Goal: Task Accomplishment & Management: Use online tool/utility

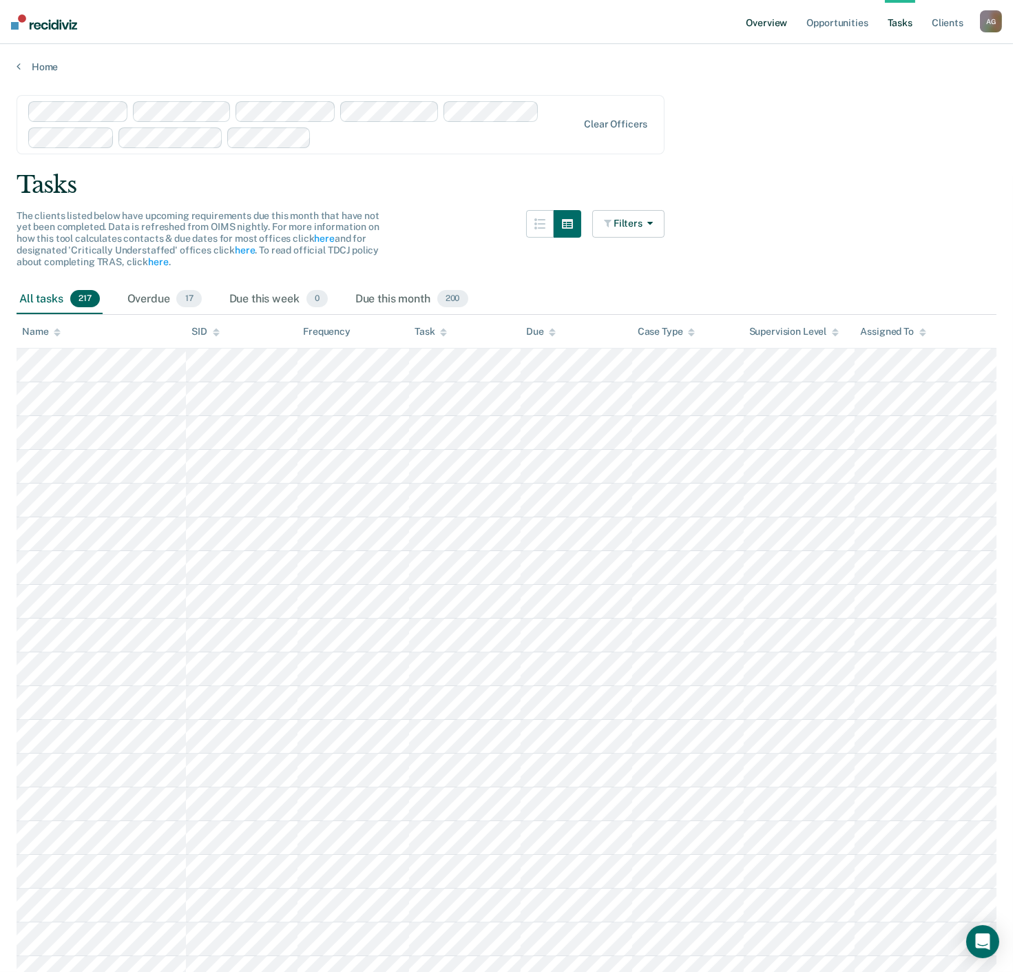
click at [756, 25] on link "Overview" at bounding box center [767, 22] width 47 height 44
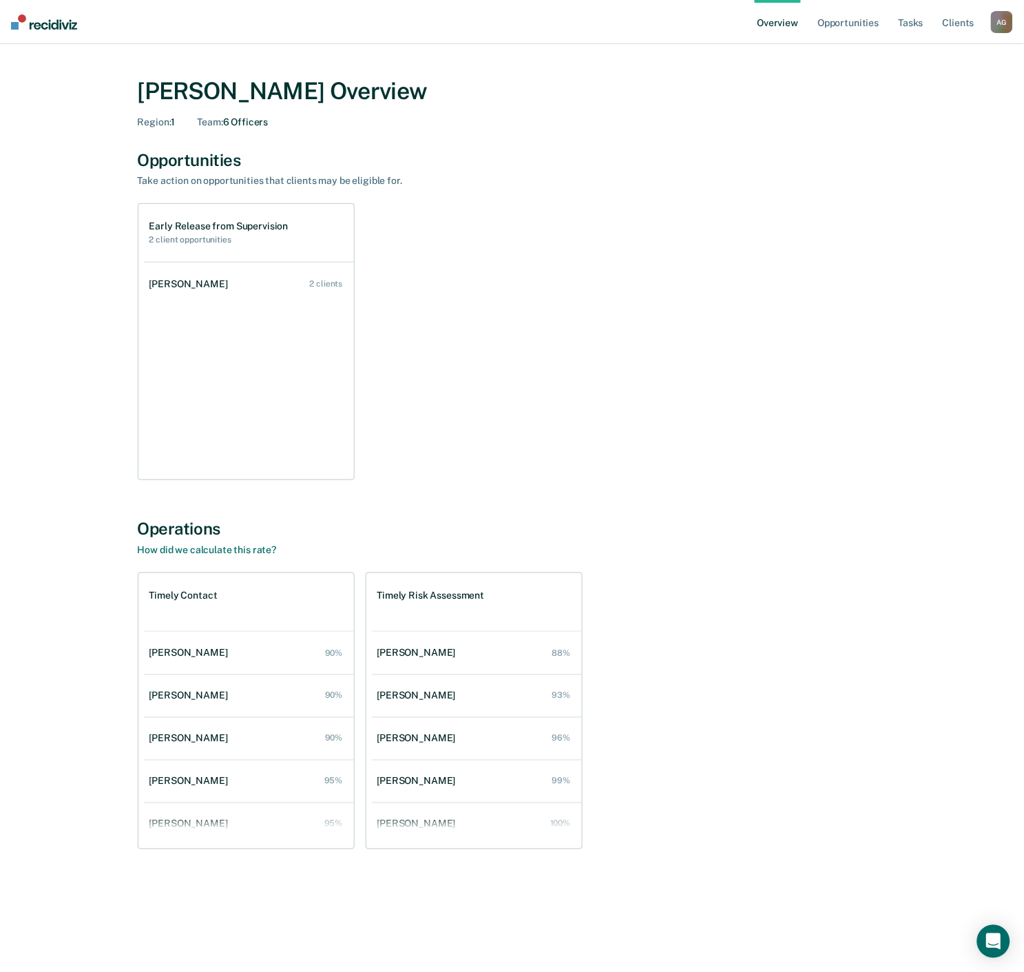
click at [69, 345] on div "[PERSON_NAME] Overview Region : 1 Team : 6 Officers Opportunities Take action o…" at bounding box center [512, 494] width 991 height 867
click at [172, 284] on div "[PERSON_NAME]" at bounding box center [191, 284] width 84 height 12
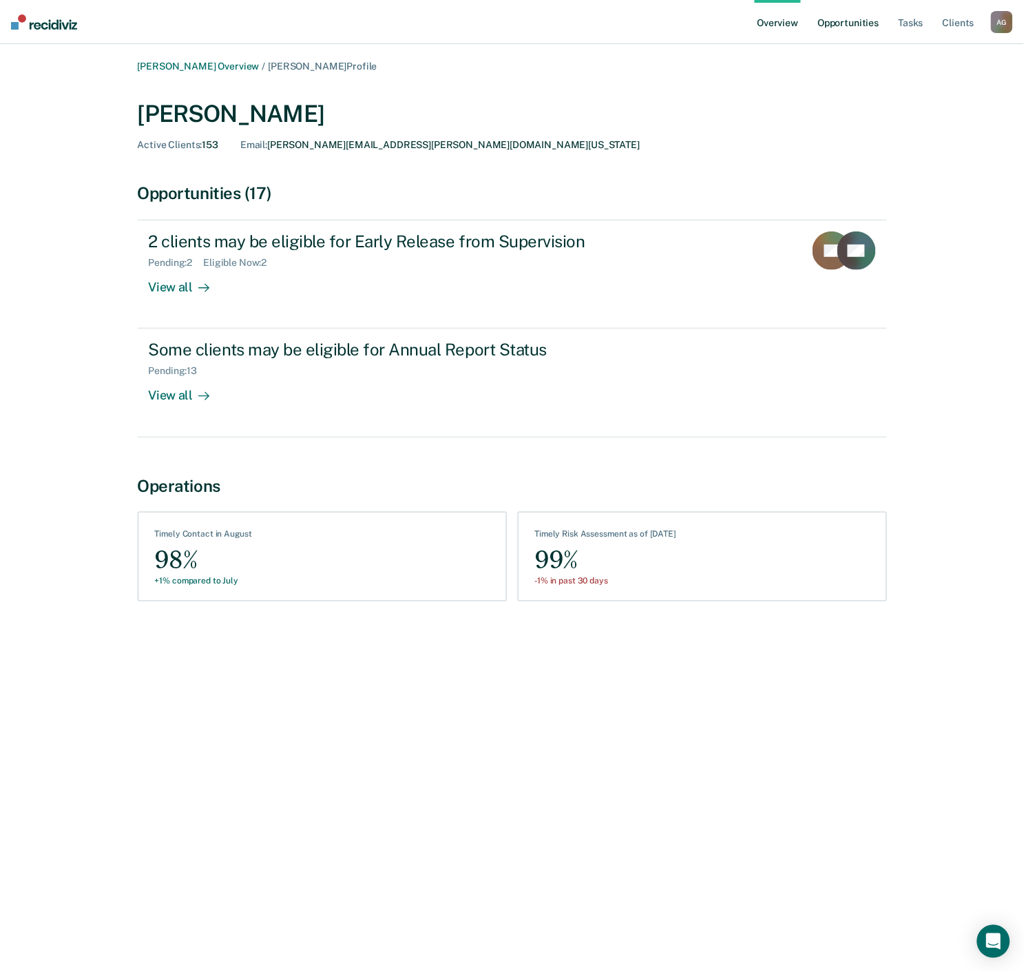
click at [838, 28] on link "Opportunities" at bounding box center [848, 22] width 67 height 44
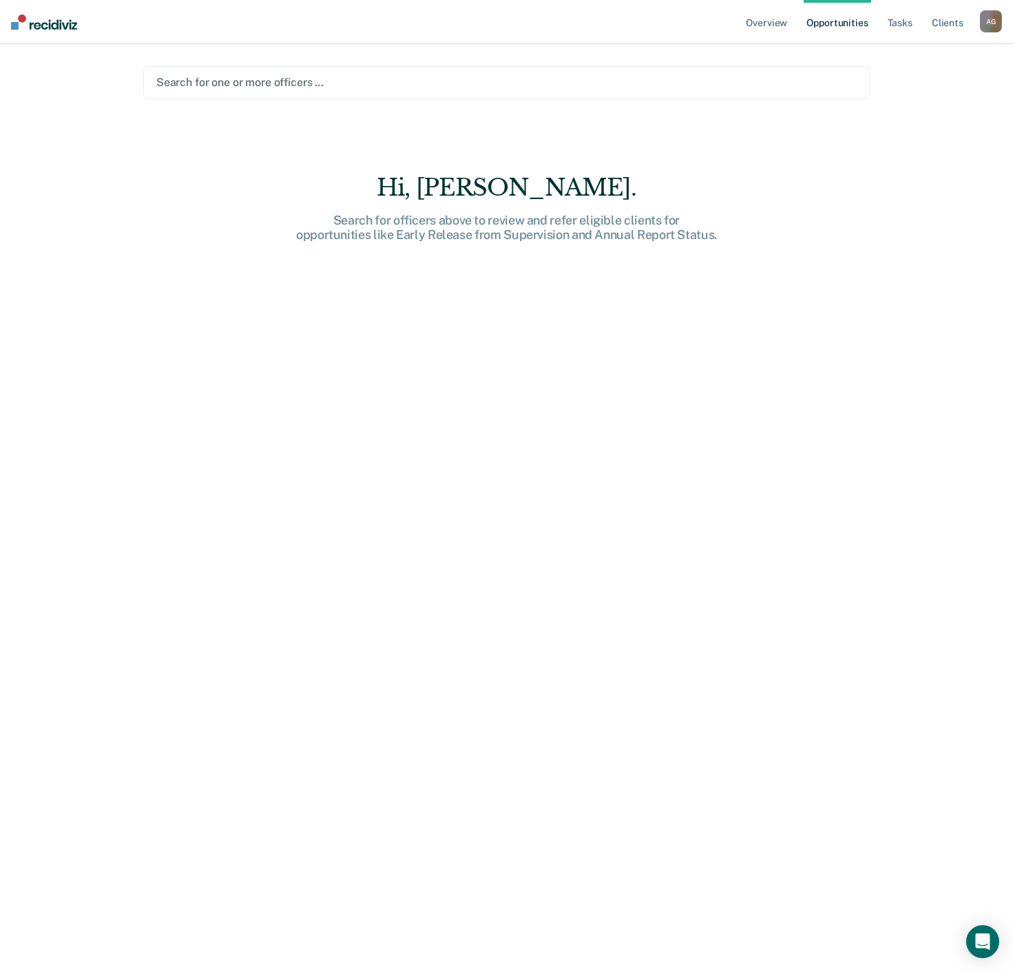
click at [883, 32] on ul "Overview Opportunities Tasks Client s" at bounding box center [862, 22] width 236 height 44
click at [897, 21] on link "Tasks" at bounding box center [900, 22] width 30 height 44
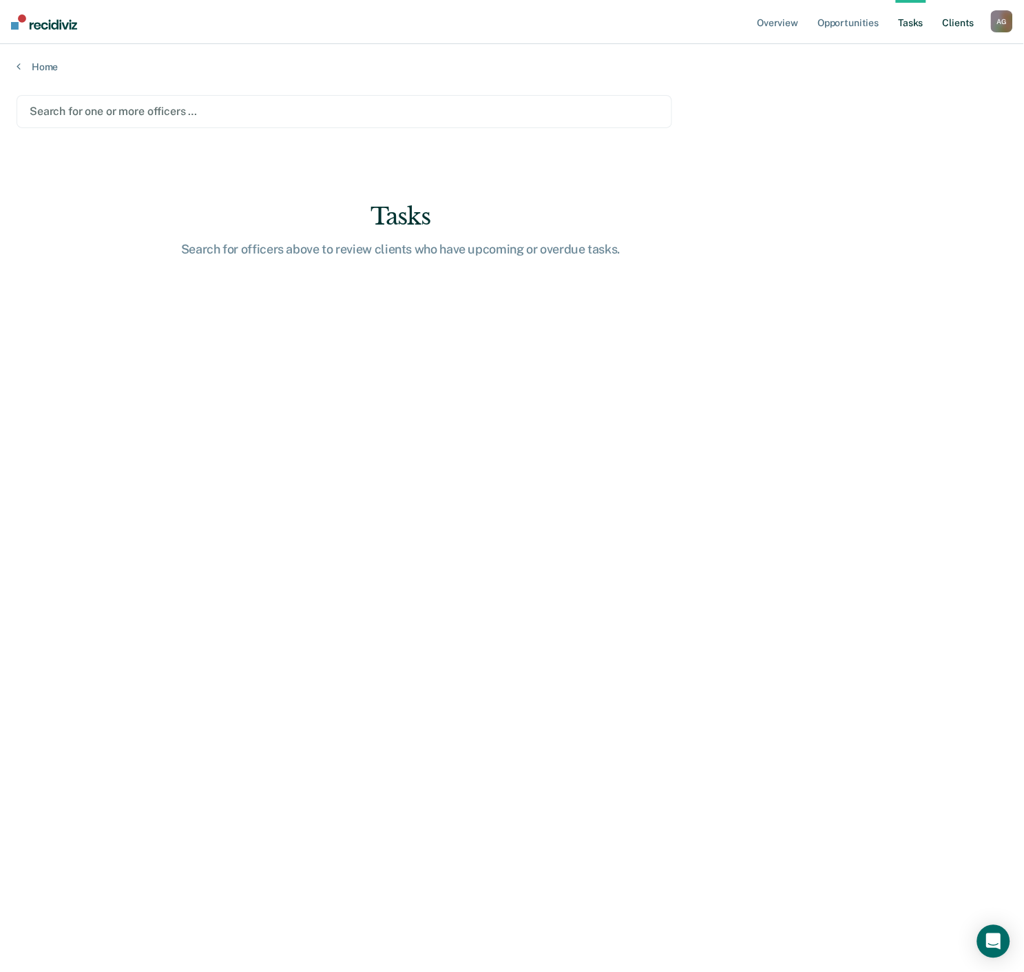
click at [967, 21] on link "Client s" at bounding box center [958, 22] width 37 height 44
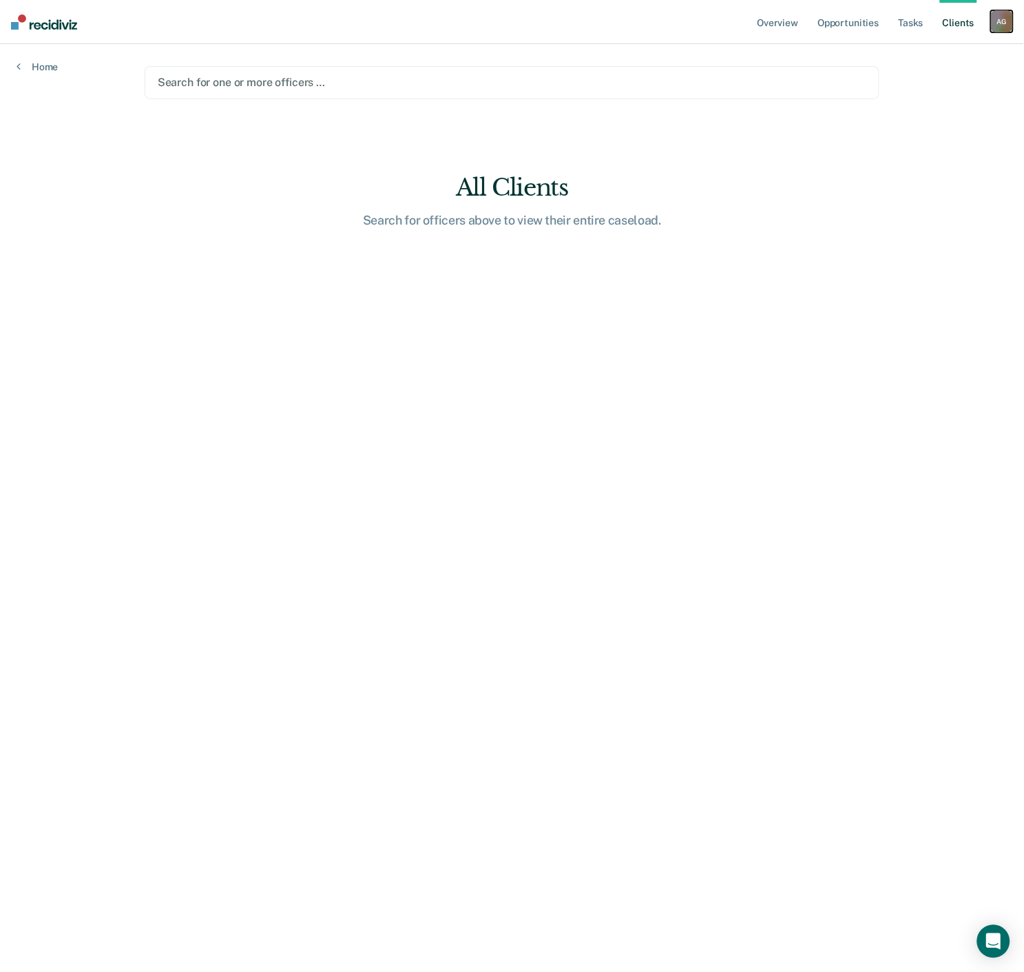
click at [1004, 24] on div "A G" at bounding box center [1002, 21] width 22 height 22
click at [772, 32] on link "Overview" at bounding box center [778, 22] width 47 height 44
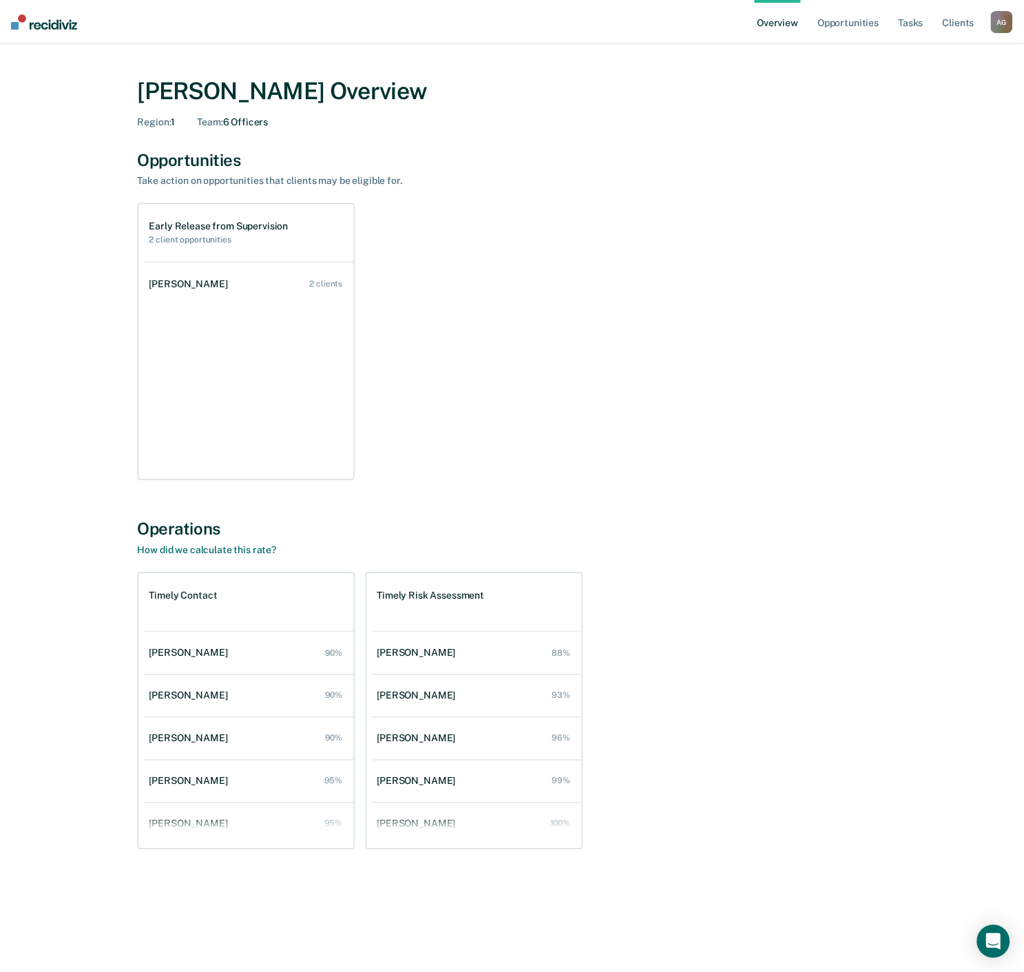
click at [77, 183] on div "[PERSON_NAME] Overview Region : 1 Team : 6 Officers Opportunities Take action o…" at bounding box center [512, 494] width 991 height 867
click at [185, 174] on div "Opportunities Take action on opportunities that clients may be eligible for." at bounding box center [512, 168] width 749 height 37
click at [236, 121] on div "Team : 6 Officers" at bounding box center [232, 122] width 71 height 12
click at [250, 90] on div "[PERSON_NAME] Overview" at bounding box center [512, 91] width 749 height 28
click at [198, 225] on h1 "Early Release from Supervision" at bounding box center [218, 226] width 139 height 12
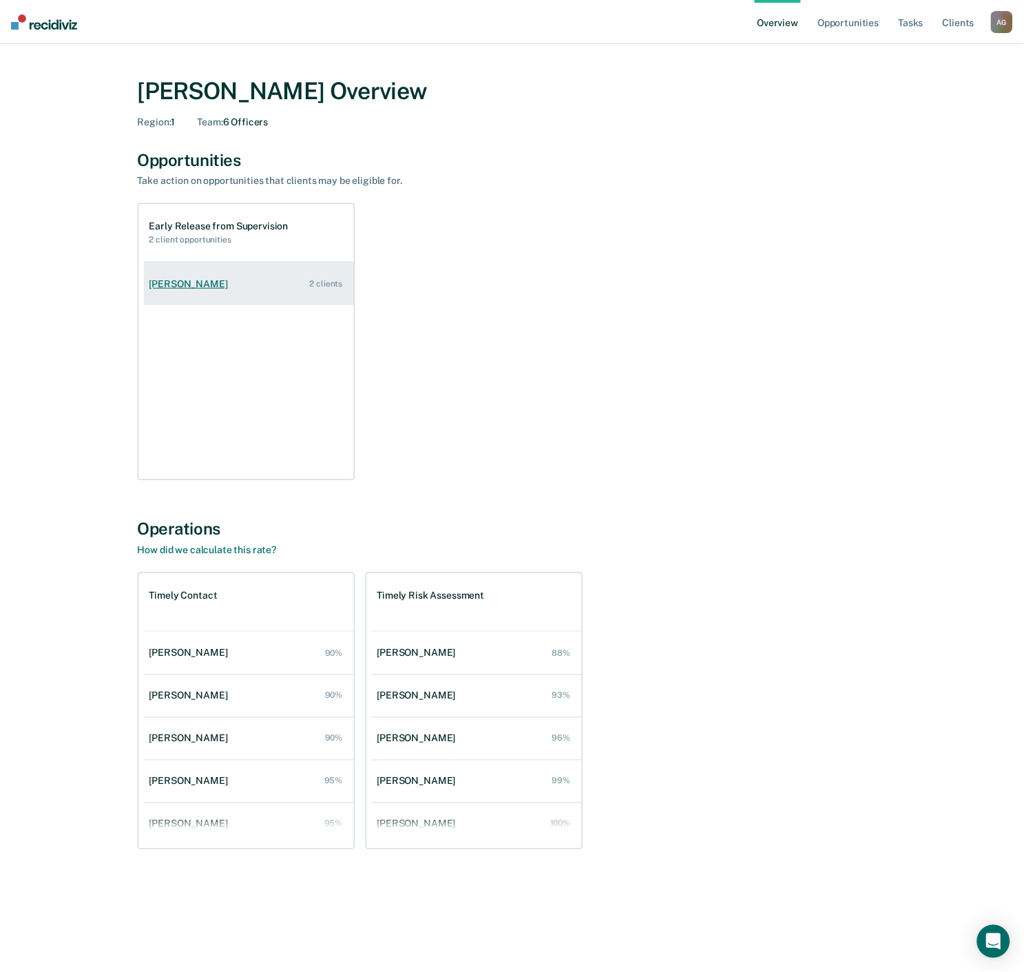
click at [187, 300] on link "[PERSON_NAME] 2 clients" at bounding box center [249, 284] width 210 height 39
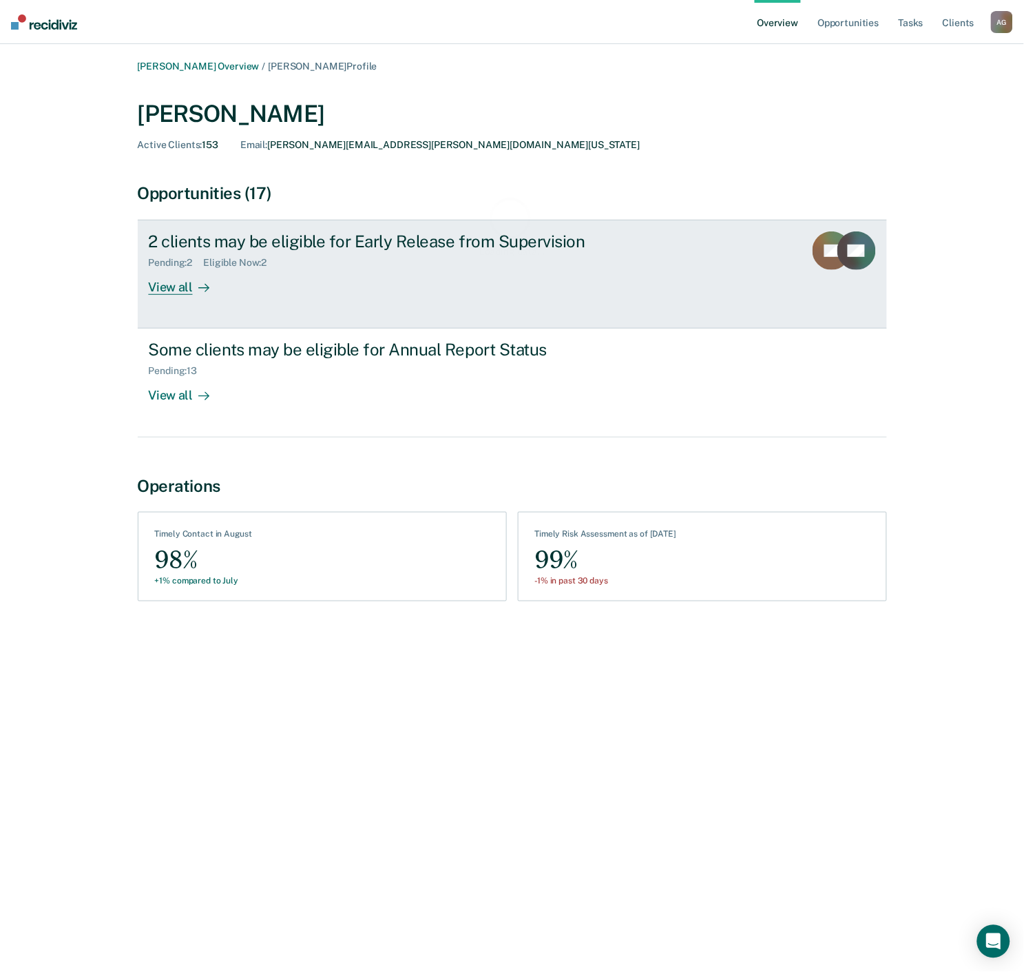
click at [196, 267] on div "Pending : 2" at bounding box center [176, 263] width 55 height 12
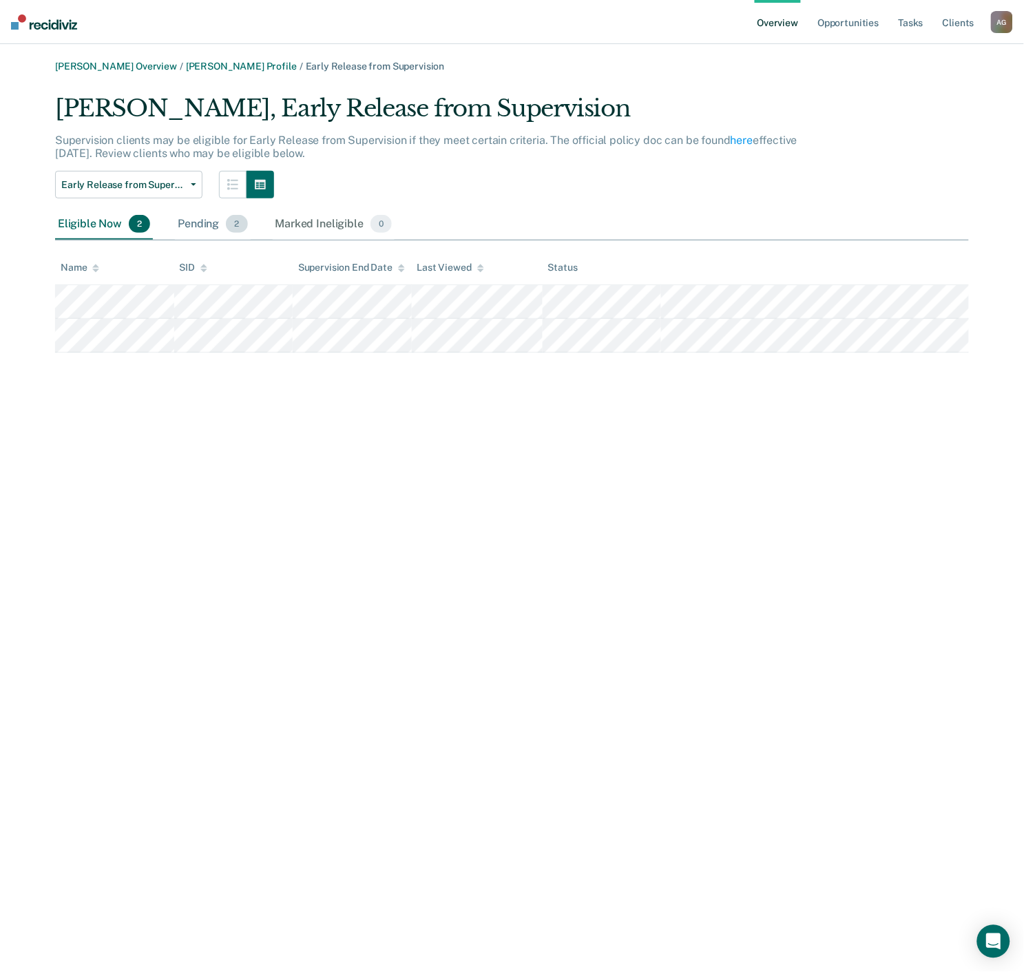
click at [202, 228] on div "Pending 2" at bounding box center [212, 224] width 75 height 30
click at [309, 222] on div "Marked Ineligible 0" at bounding box center [334, 224] width 123 height 30
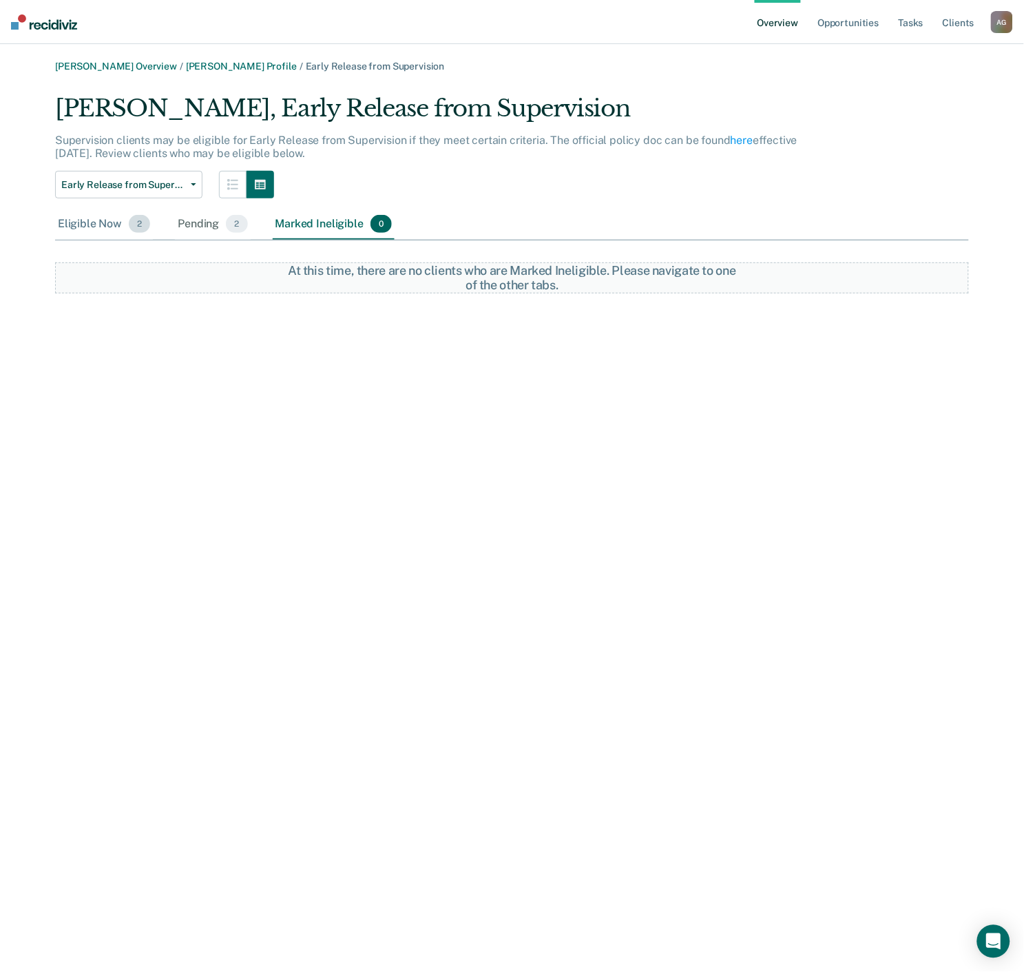
click at [97, 225] on div "Eligible Now 2" at bounding box center [104, 224] width 98 height 30
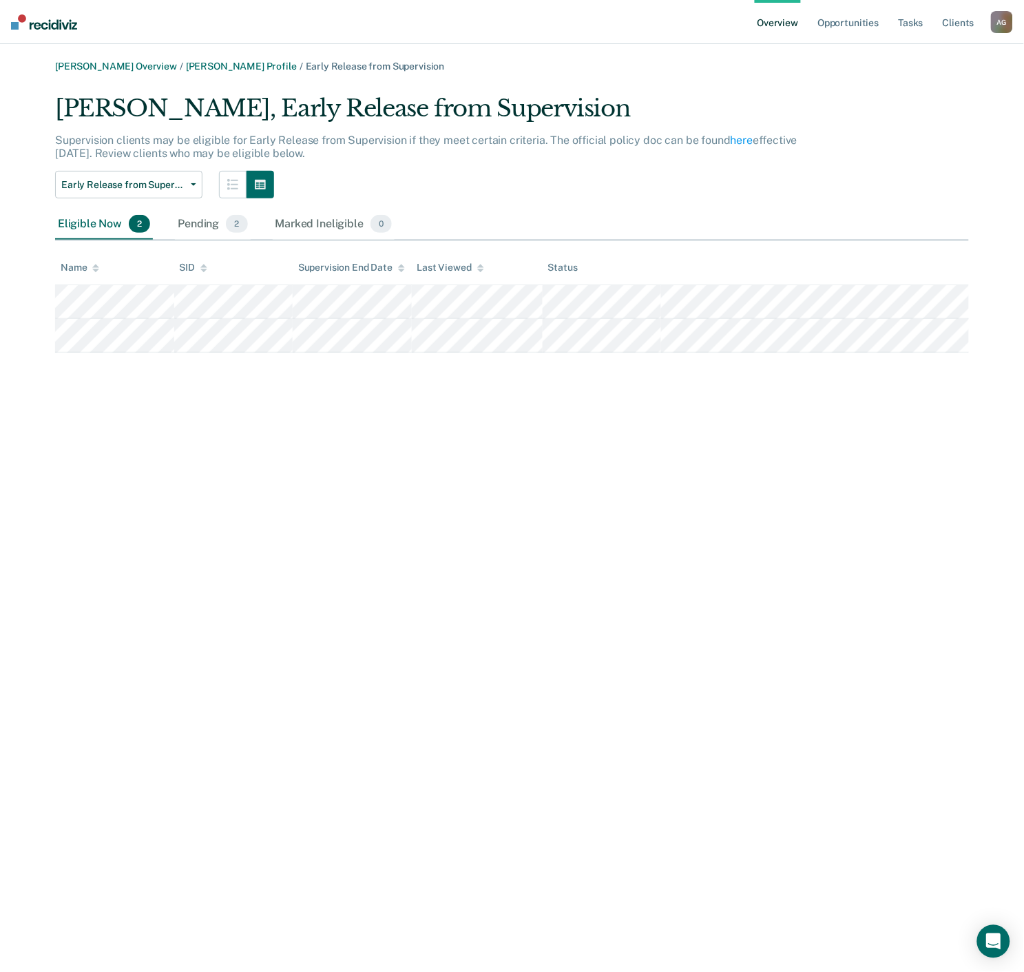
click at [173, 218] on div "Eligible Now 2 Pending 2 Marked Ineligible 0" at bounding box center [225, 224] width 340 height 30
click at [178, 218] on div "Pending 2" at bounding box center [212, 224] width 75 height 30
click at [287, 225] on div "Marked Ineligible 0" at bounding box center [334, 224] width 123 height 30
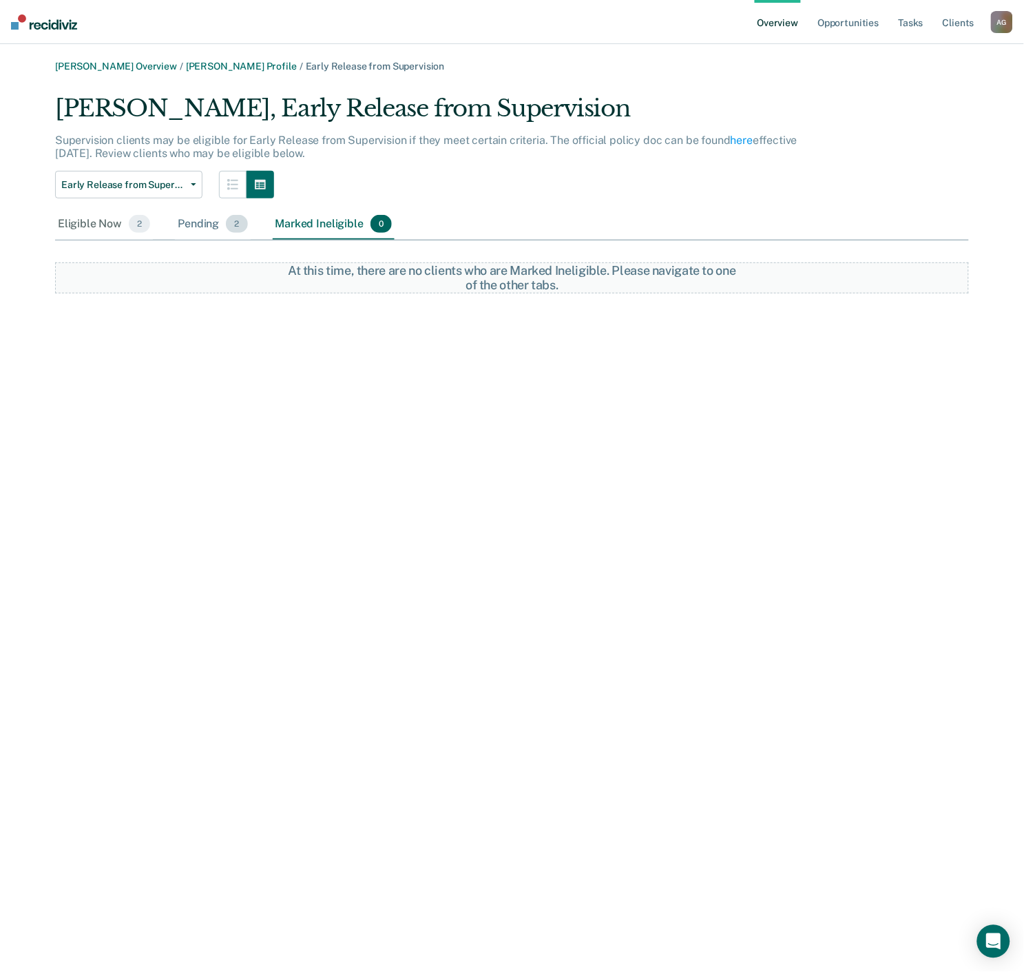
click at [177, 229] on div "Pending 2" at bounding box center [212, 224] width 75 height 30
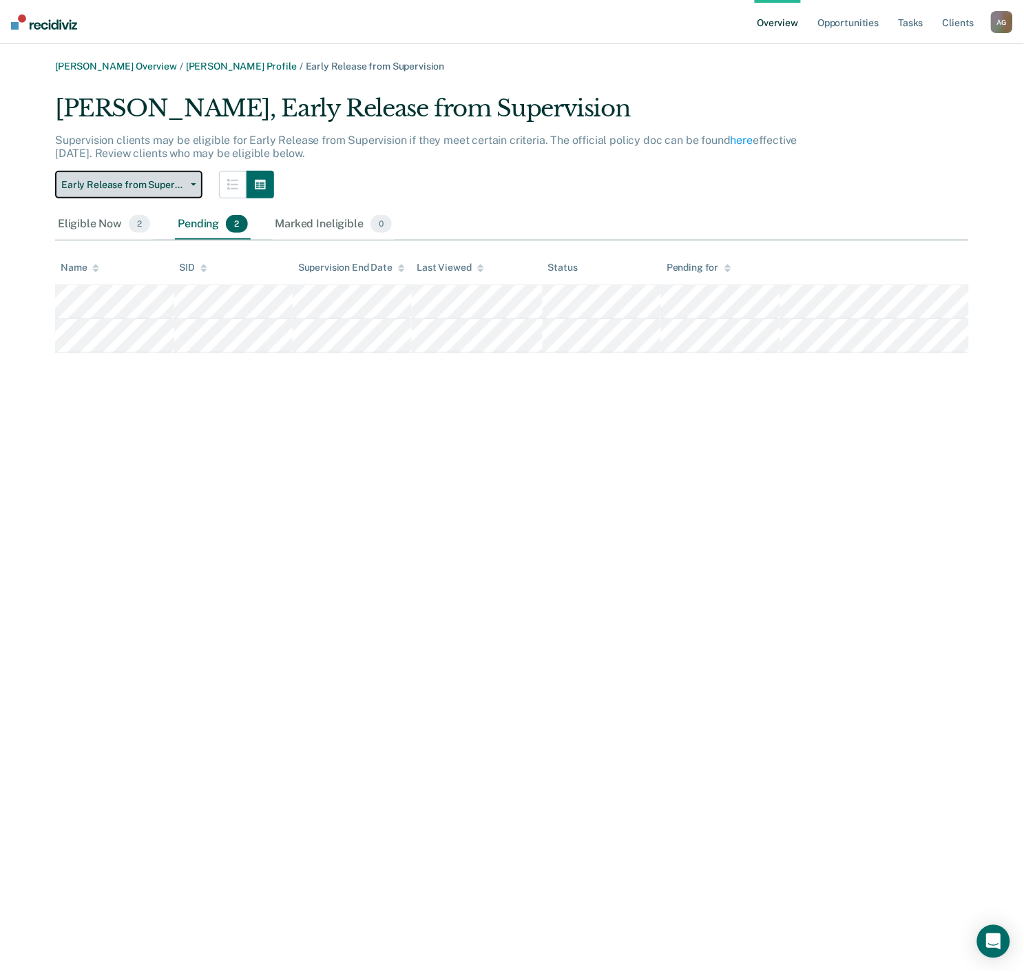
click at [168, 198] on button "Early Release from Supervision" at bounding box center [128, 185] width 147 height 28
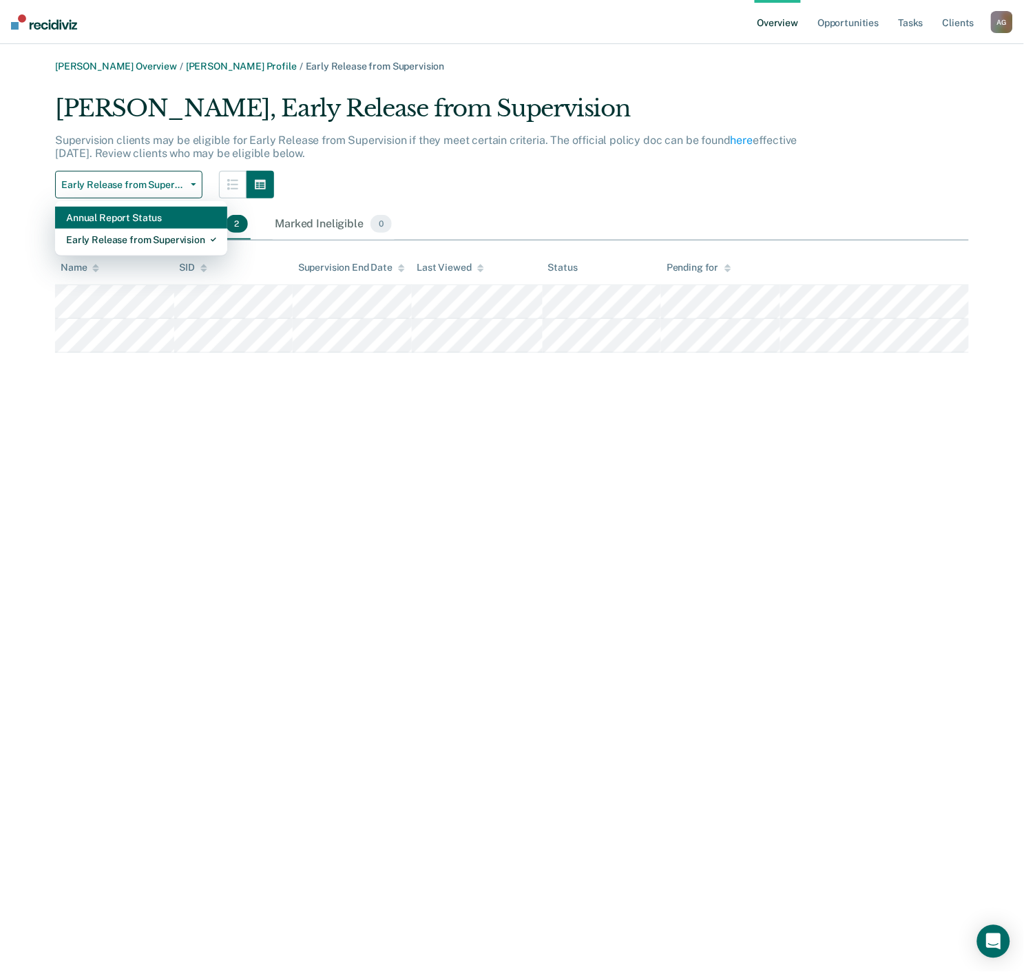
click at [163, 222] on div "Annual Report Status" at bounding box center [141, 218] width 150 height 22
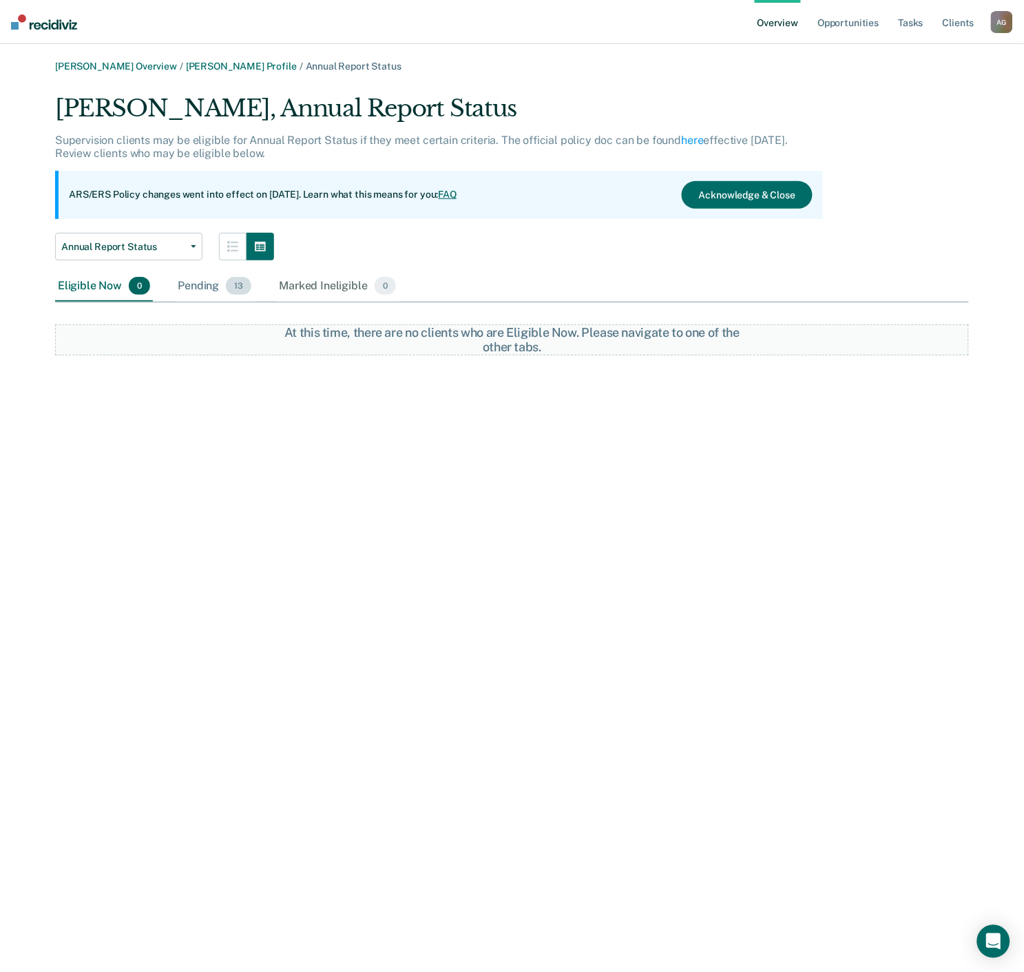
click at [176, 283] on div "Pending 13" at bounding box center [214, 286] width 79 height 30
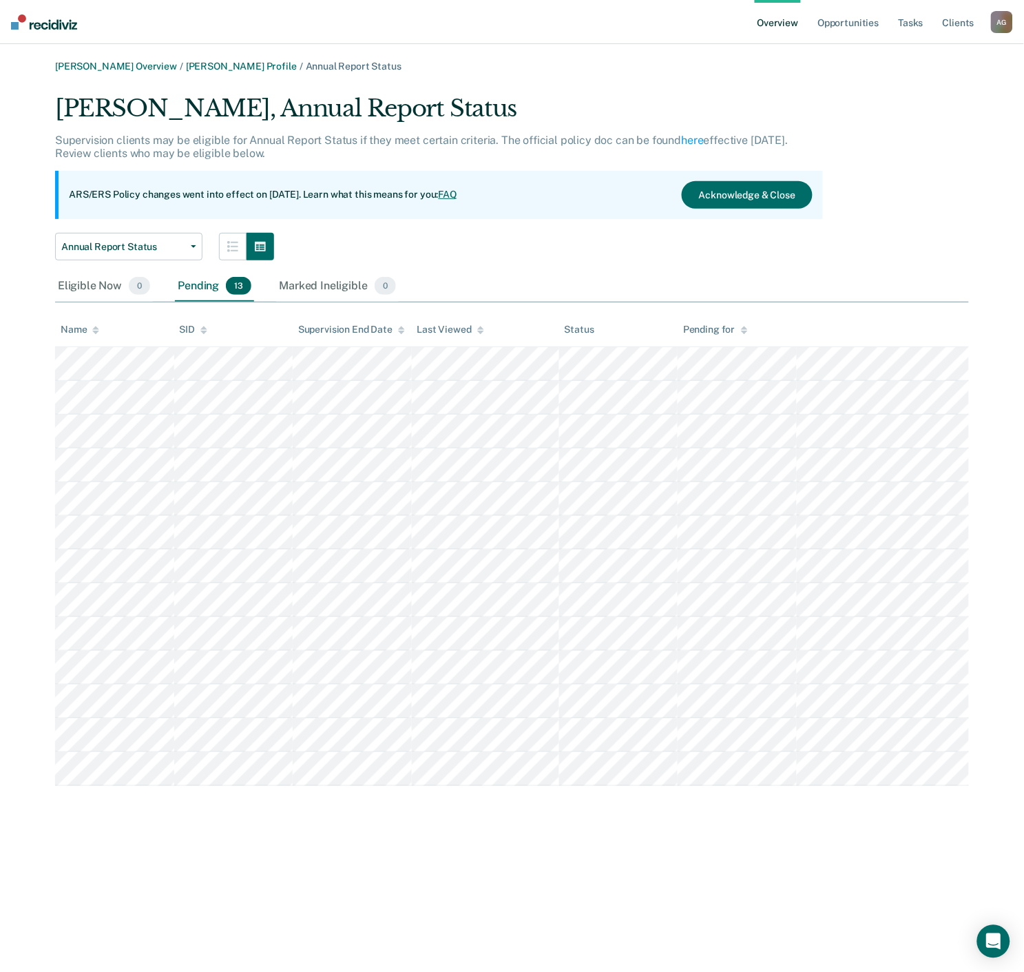
click at [492, 265] on div "[PERSON_NAME], Annual Report Status Supervision clients may be eligible for Ann…" at bounding box center [512, 440] width 914 height 692
click at [789, 23] on link "Overview" at bounding box center [778, 22] width 47 height 44
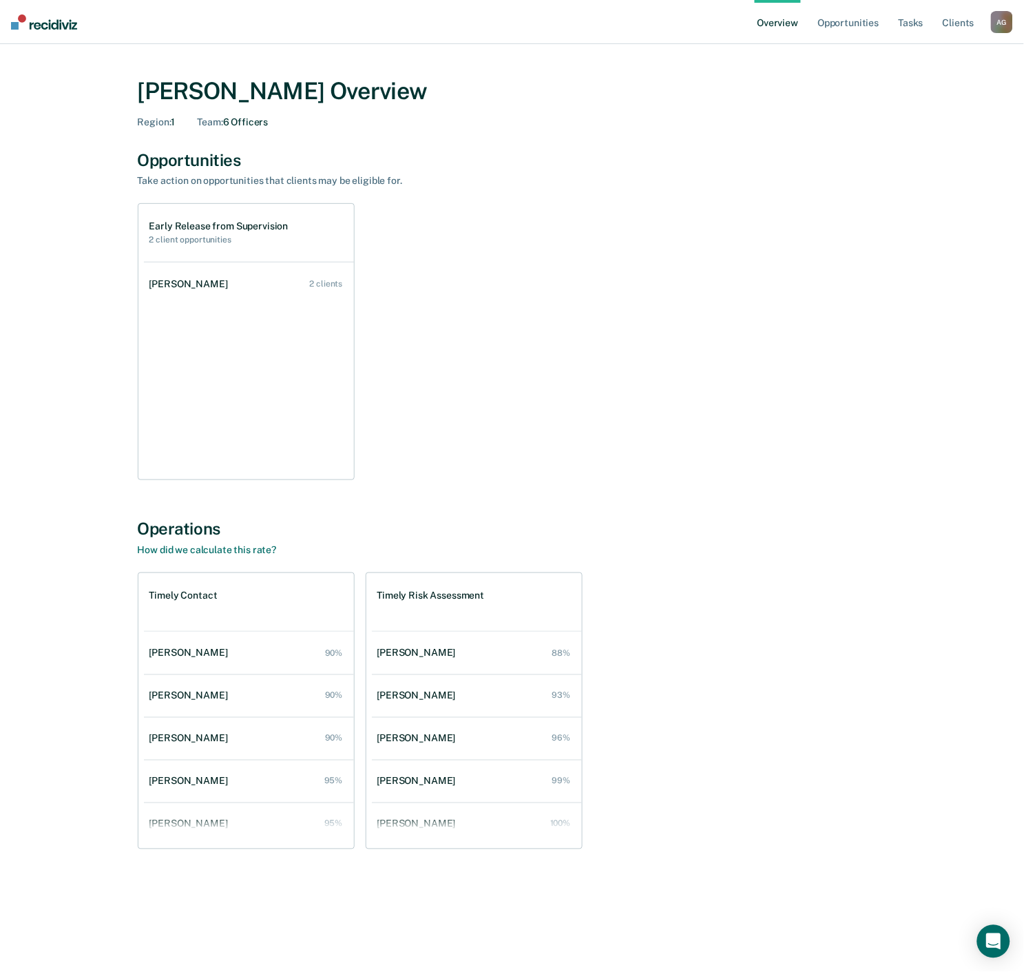
click at [527, 167] on div "Opportunities" at bounding box center [512, 160] width 749 height 20
click at [232, 282] on link "[PERSON_NAME] 2 clients" at bounding box center [249, 284] width 210 height 39
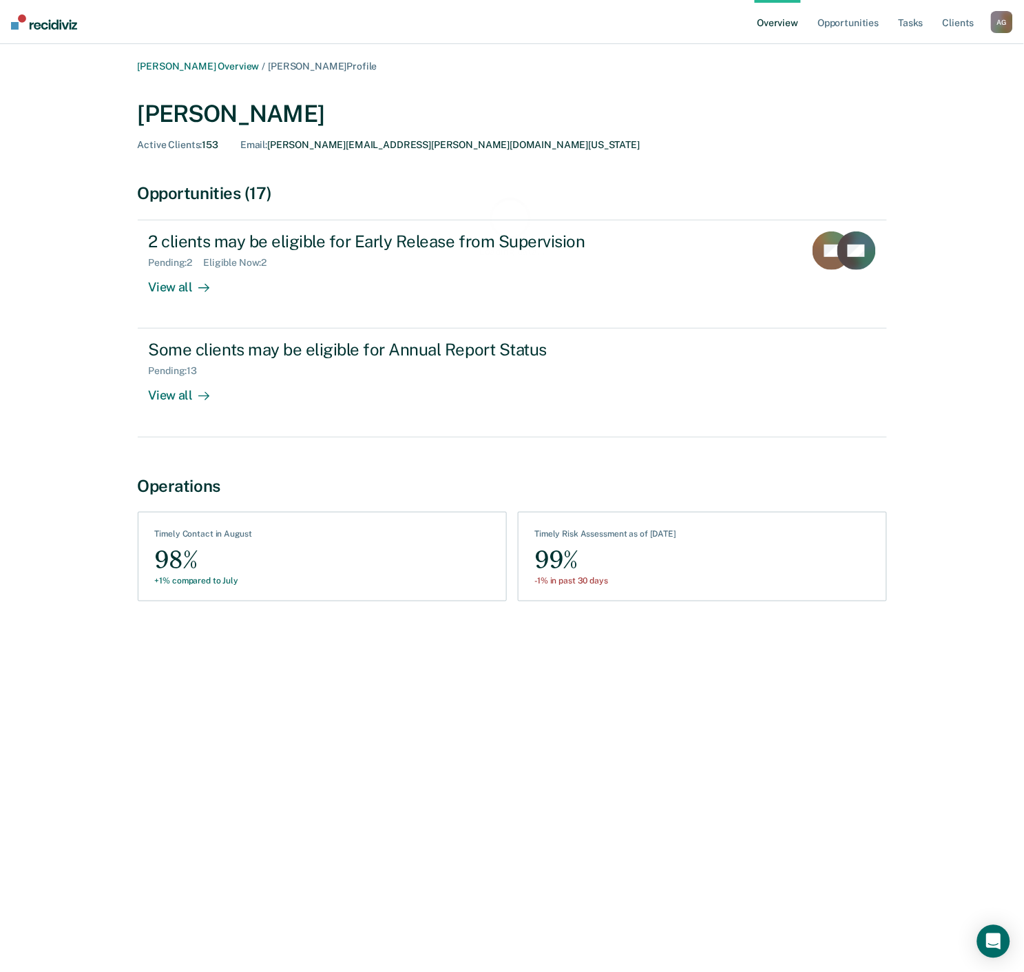
click at [542, 94] on div "[PERSON_NAME] Active Clients : 153 Email : [PERSON_NAME][EMAIL_ADDRESS][PERSON_…" at bounding box center [512, 122] width 749 height 79
click at [287, 142] on div "Email : [PERSON_NAME][EMAIL_ADDRESS][PERSON_NAME][DOMAIN_NAME][US_STATE]" at bounding box center [440, 145] width 400 height 12
click at [187, 147] on span "Active Clients :" at bounding box center [170, 144] width 65 height 11
click at [796, 19] on link "Overview" at bounding box center [778, 22] width 47 height 44
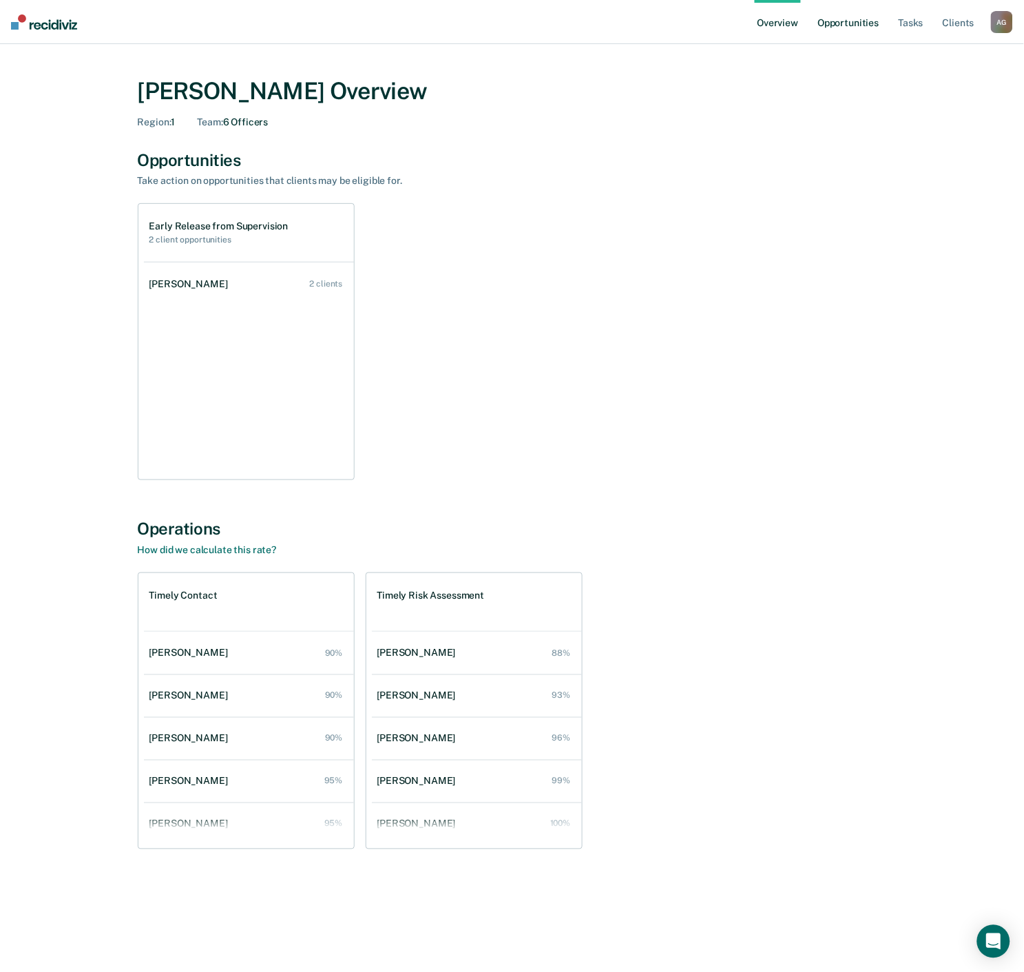
click at [855, 14] on link "Opportunities" at bounding box center [848, 22] width 67 height 44
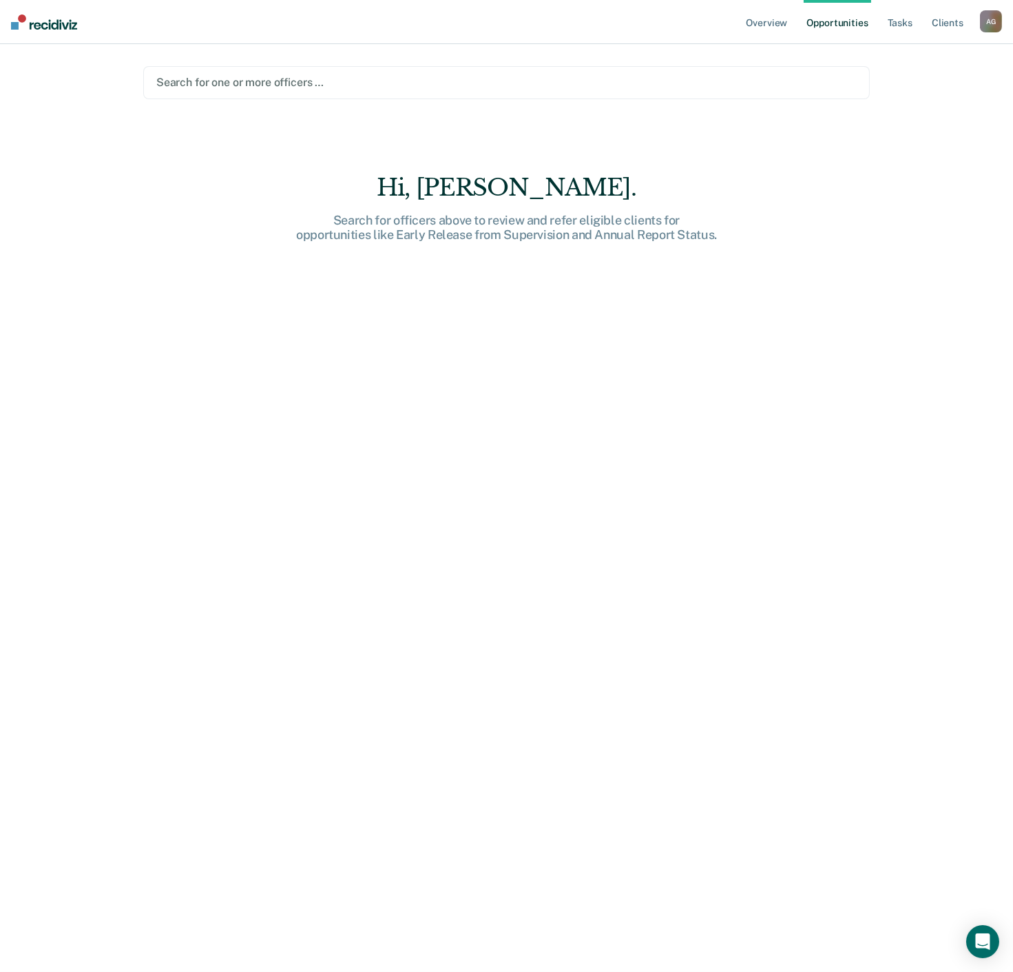
click at [855, 14] on link "Opportunities" at bounding box center [837, 22] width 67 height 44
click at [766, 76] on div at bounding box center [506, 82] width 701 height 16
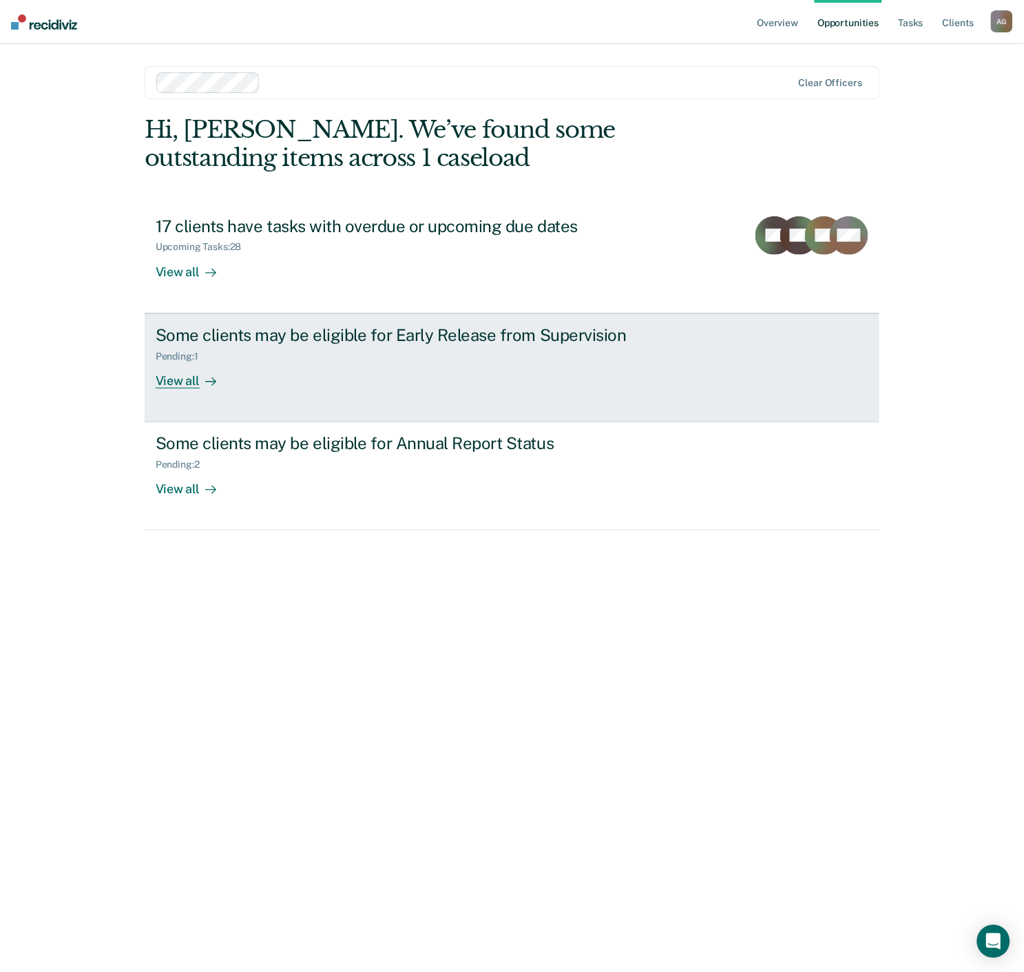
click at [194, 381] on div "View all" at bounding box center [194, 375] width 77 height 27
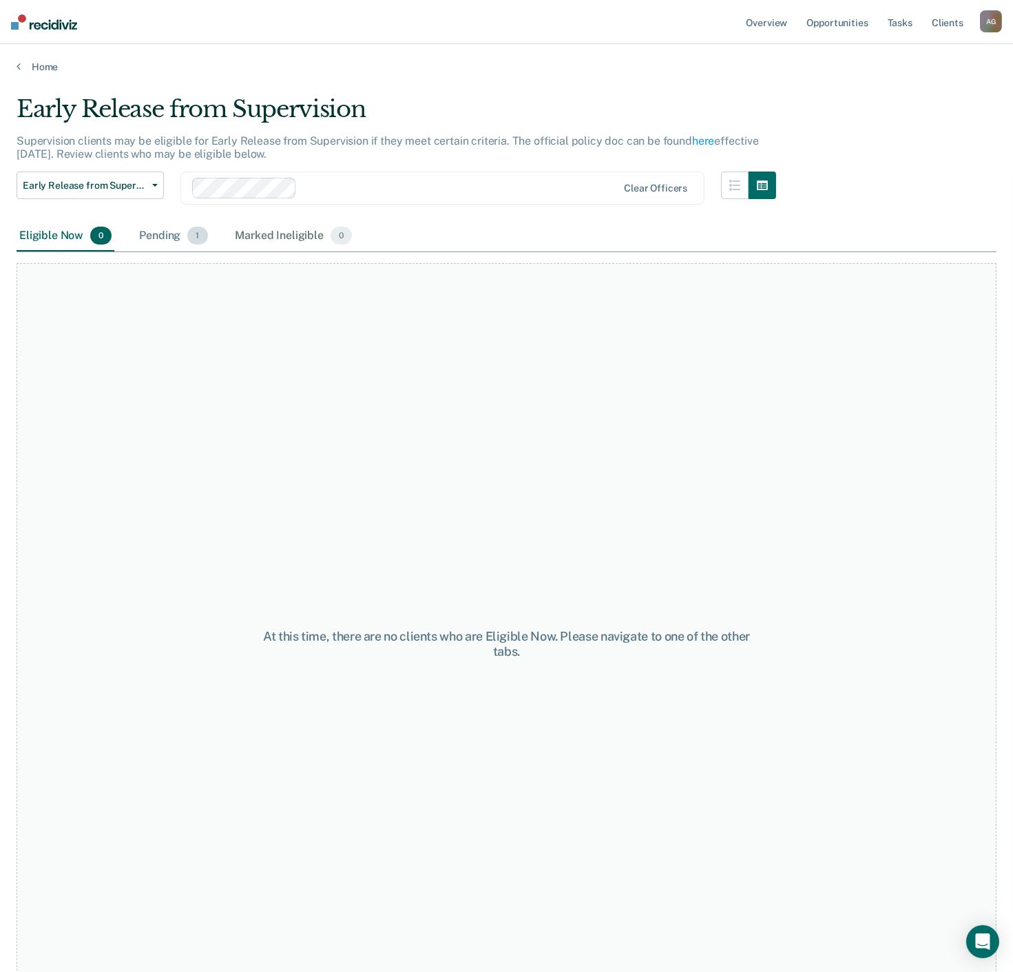
click at [169, 236] on div "Pending 1" at bounding box center [173, 236] width 74 height 30
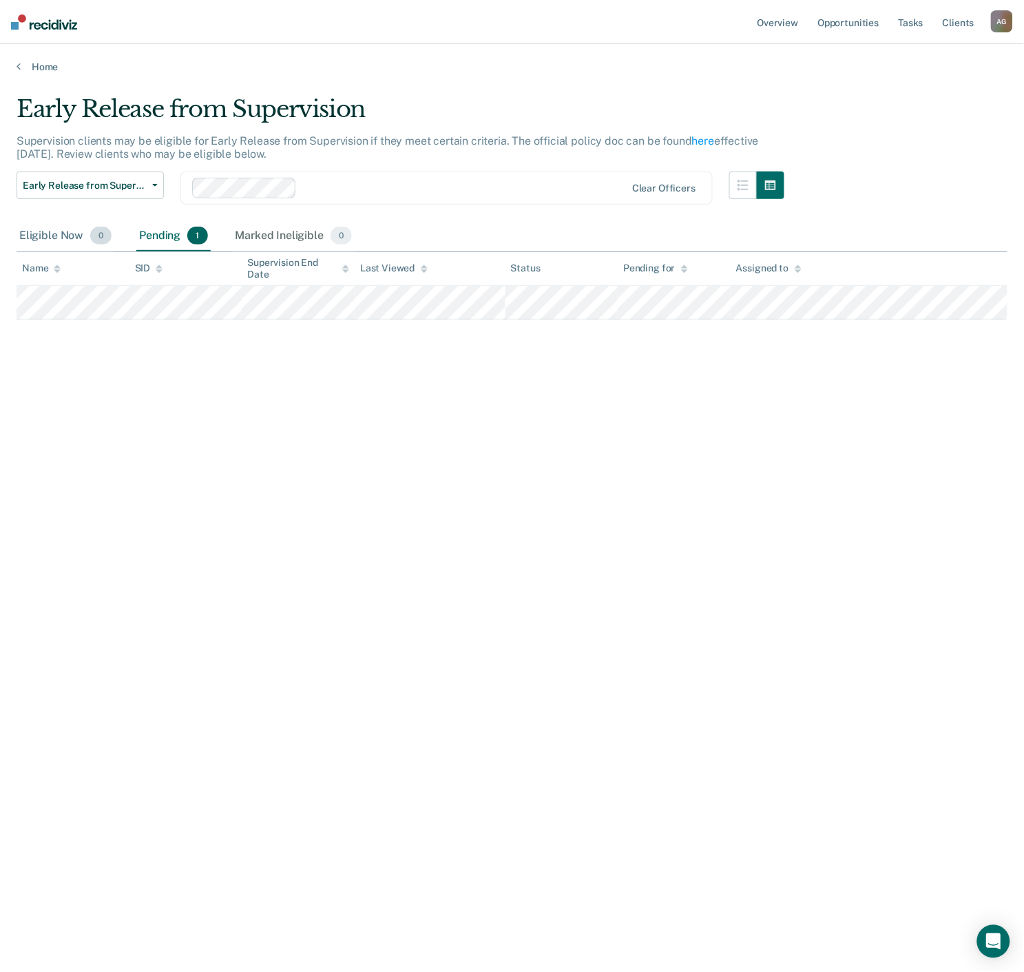
click at [50, 242] on div "Eligible Now 0" at bounding box center [66, 236] width 98 height 30
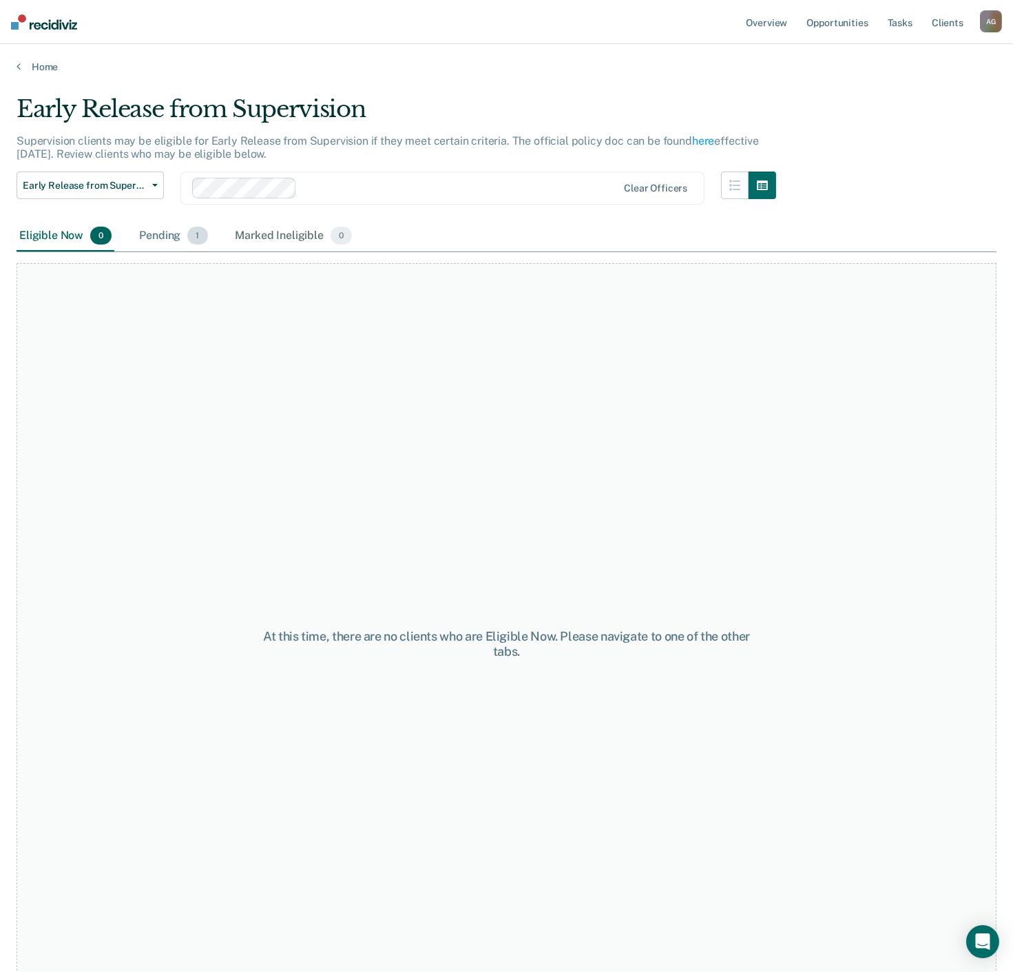
click at [155, 238] on div "Pending 1" at bounding box center [173, 236] width 74 height 30
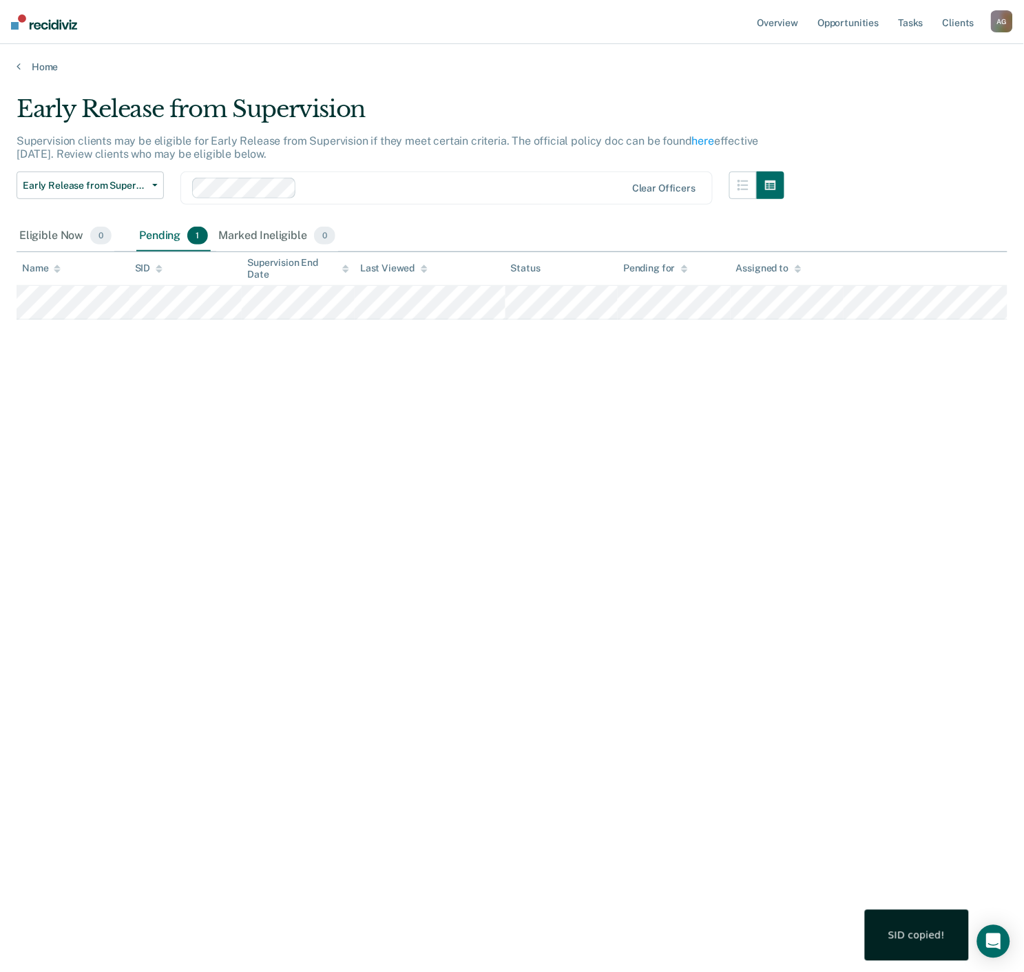
drag, startPoint x: 276, startPoint y: 236, endPoint x: 259, endPoint y: 273, distance: 40.7
click at [259, 273] on div "Early Release from Supervision Supervision clients may be eligible for Early Re…" at bounding box center [512, 482] width 991 height 774
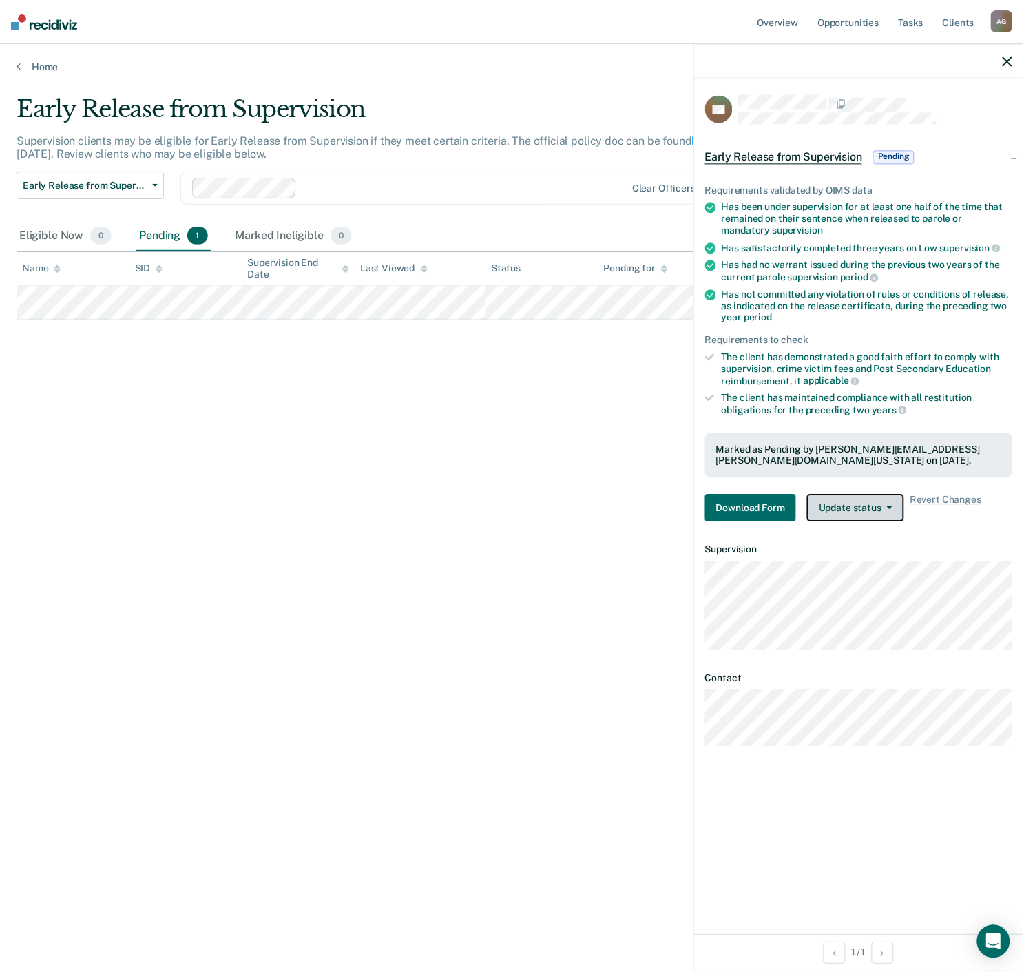
click at [863, 497] on button "Update status" at bounding box center [855, 509] width 97 height 28
click at [884, 360] on div "The client has demonstrated a good faith effort to comply with supervision, cri…" at bounding box center [867, 369] width 291 height 35
click at [533, 546] on div "Early Release from Supervision Supervision clients may be eligible for Early Re…" at bounding box center [512, 482] width 991 height 774
